Goal: Task Accomplishment & Management: Use online tool/utility

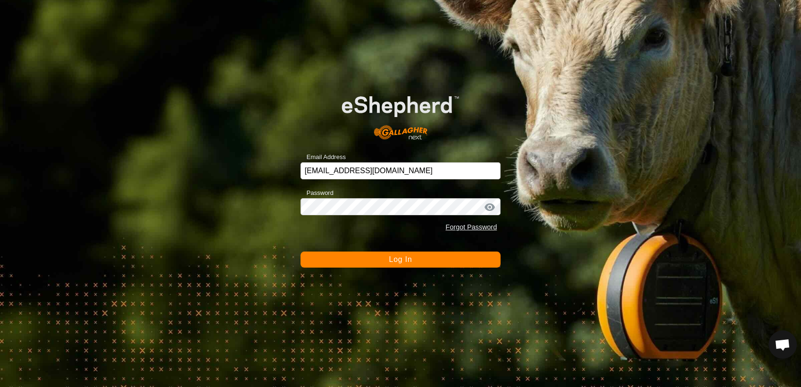
scroll to position [756, 0]
click at [389, 260] on span "Log In" at bounding box center [400, 259] width 23 height 8
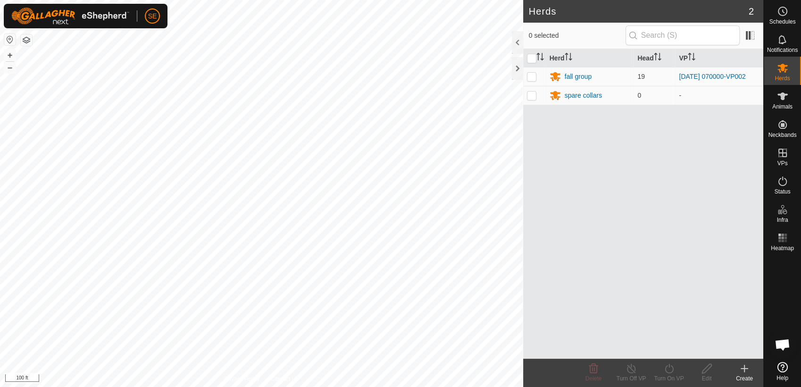
scroll to position [756, 0]
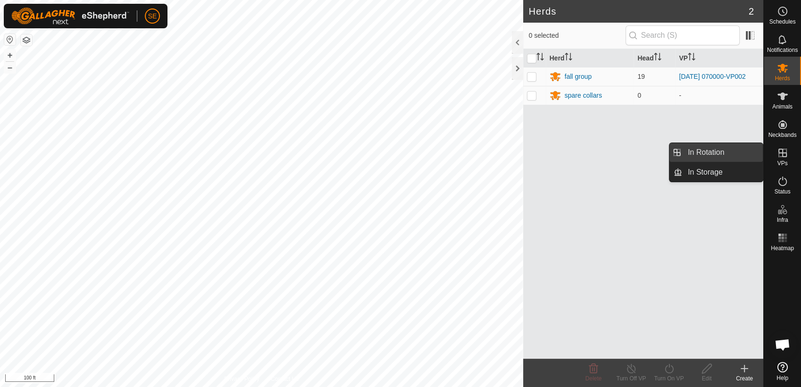
click at [716, 150] on link "In Rotation" at bounding box center [722, 152] width 81 height 19
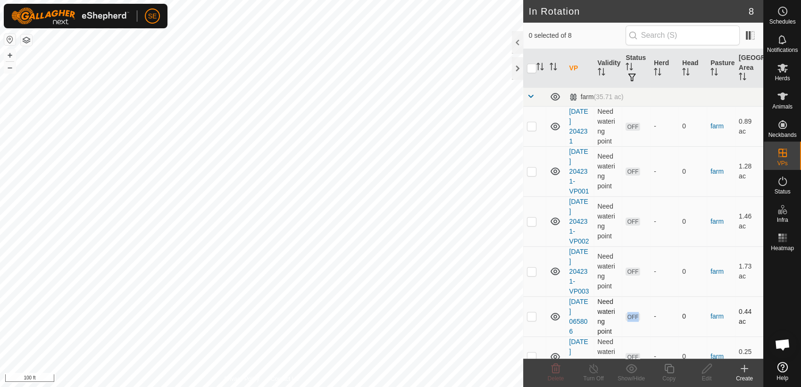
click at [625, 313] on span "OFF" at bounding box center [632, 317] width 14 height 8
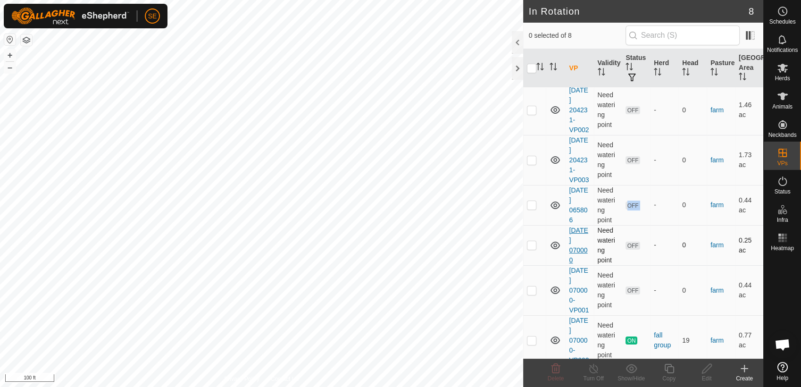
scroll to position [117, 0]
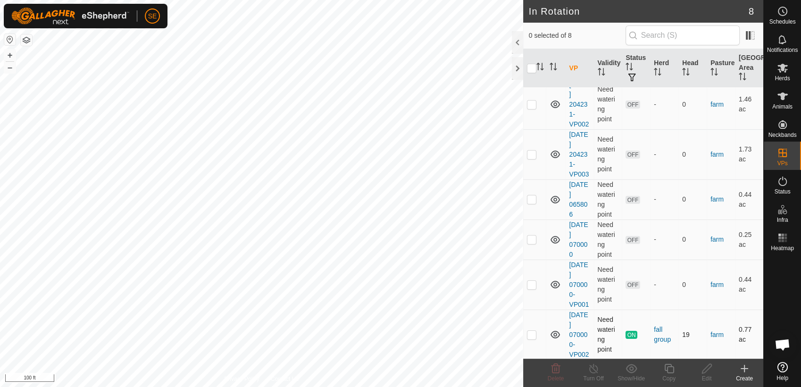
click at [532, 334] on p-checkbox at bounding box center [531, 335] width 9 height 8
checkbox input "true"
click at [674, 372] on icon at bounding box center [669, 368] width 12 height 11
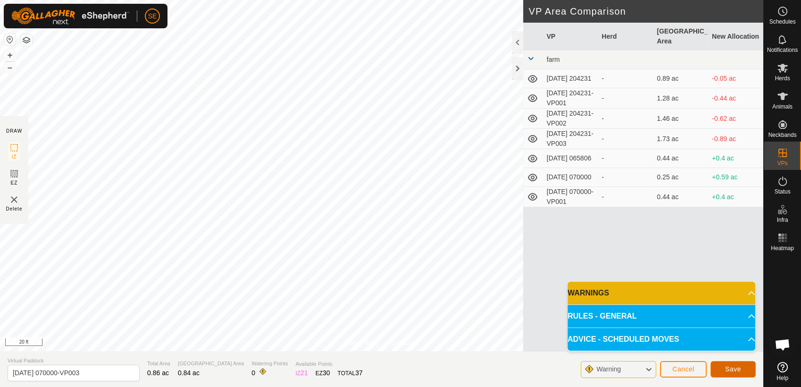
click at [736, 371] on span "Save" at bounding box center [733, 369] width 16 height 8
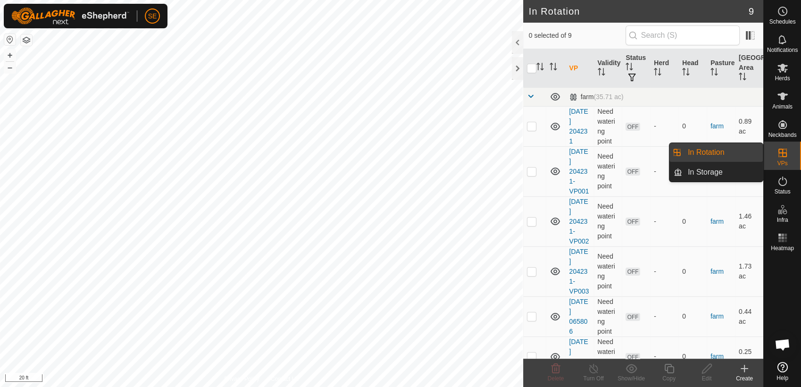
click at [719, 152] on link "In Rotation" at bounding box center [722, 152] width 81 height 19
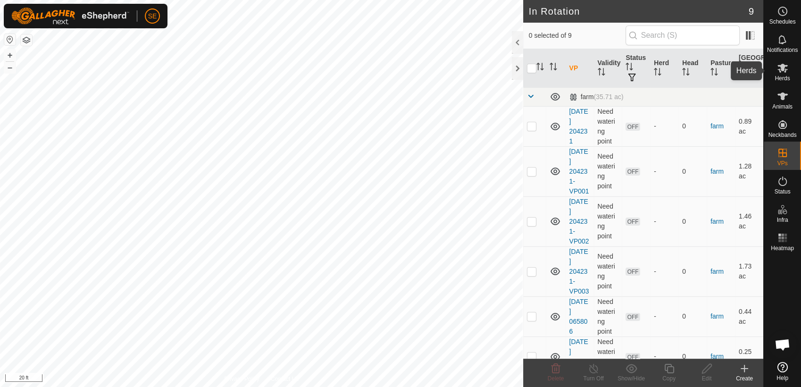
click at [785, 75] on span "Herds" at bounding box center [781, 78] width 15 height 6
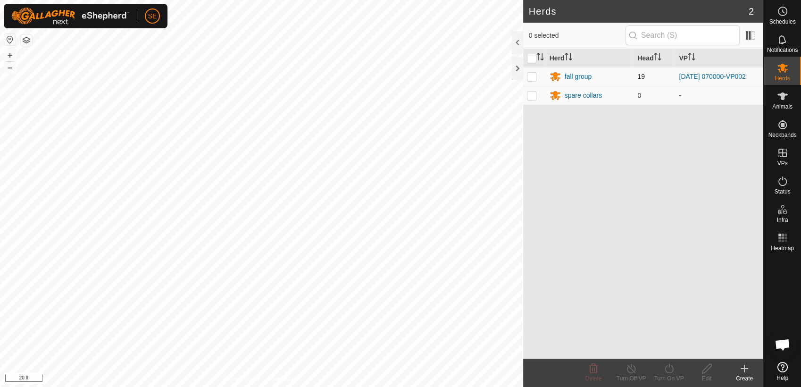
click at [530, 75] on p-checkbox at bounding box center [531, 77] width 9 height 8
checkbox input "true"
click at [669, 371] on icon at bounding box center [669, 368] width 12 height 11
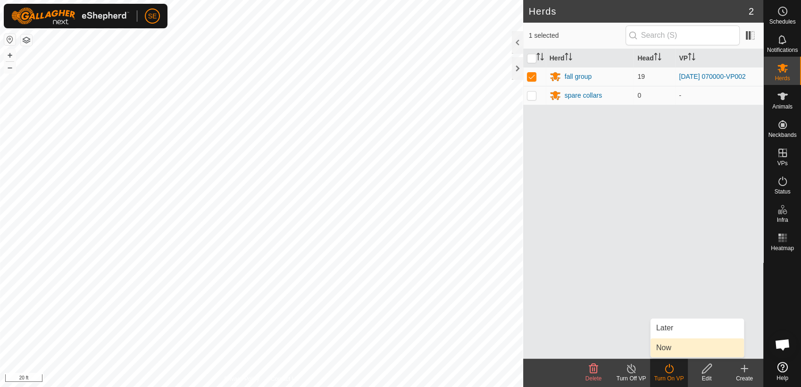
click at [673, 345] on link "Now" at bounding box center [696, 347] width 93 height 19
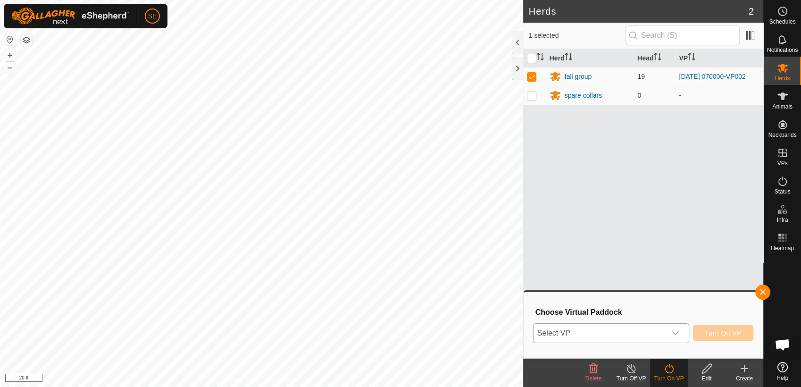
click at [681, 333] on div "dropdown trigger" at bounding box center [675, 333] width 19 height 19
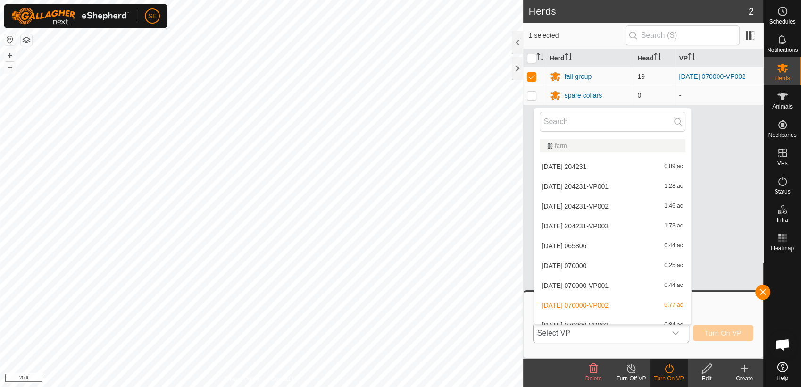
scroll to position [10, 0]
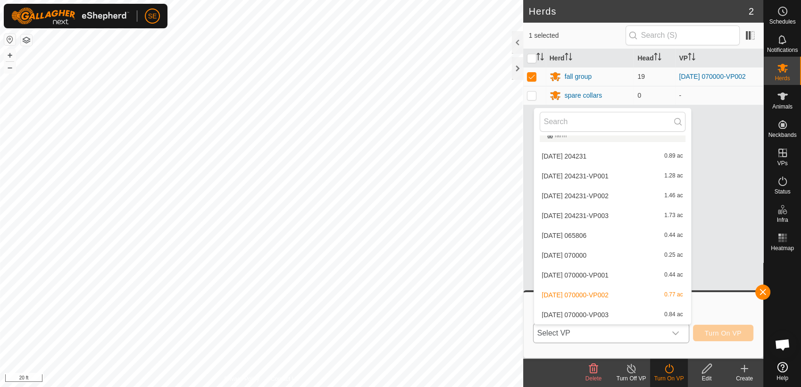
click at [622, 314] on li "2025-10-09 070000-VP003 0.84 ac" at bounding box center [612, 314] width 157 height 19
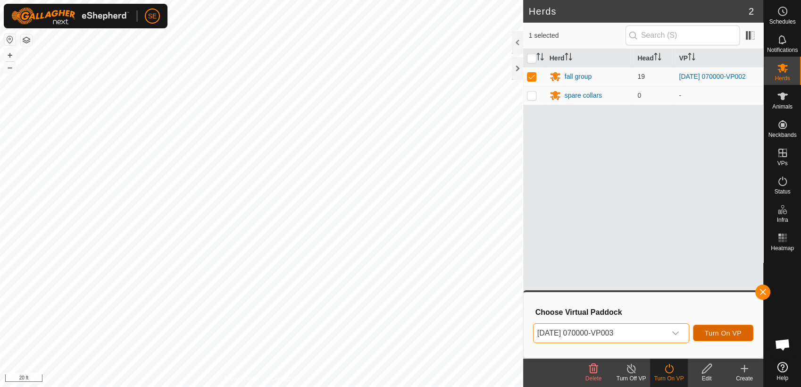
click at [723, 333] on span "Turn On VP" at bounding box center [723, 333] width 37 height 8
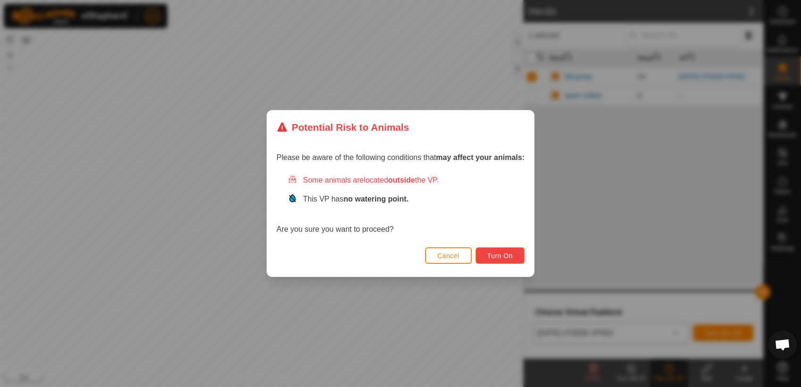
click at [487, 251] on button "Turn On" at bounding box center [499, 255] width 49 height 17
